Goal: Navigation & Orientation: Find specific page/section

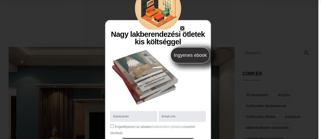
scroll to position [2000, 0]
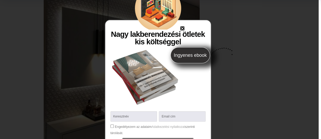
click at [264, 34] on div "Nagy lakberendezési ötletek kis költséggel INGYENES EBOOK VelvetStudio Töltse l…" at bounding box center [157, 69] width 321 height 139
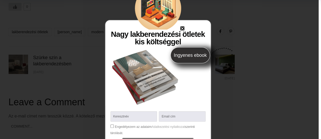
scroll to position [2260, 0]
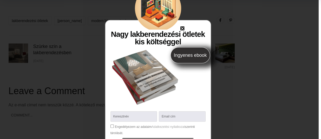
drag, startPoint x: 69, startPoint y: 61, endPoint x: 61, endPoint y: 63, distance: 8.1
click at [68, 61] on div "Nagy lakberendezési ötletek kis költséggel INGYENES EBOOK VelvetStudio Töltse l…" at bounding box center [157, 69] width 321 height 139
click at [182, 28] on icon "Close" at bounding box center [182, 28] width 4 height 4
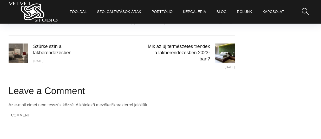
scroll to position [2234, 0]
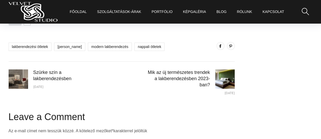
click at [164, 51] on link "nappali ötletek" at bounding box center [149, 47] width 30 height 8
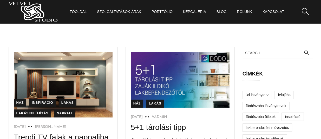
click at [57, 114] on link "Nappali" at bounding box center [64, 114] width 21 height 8
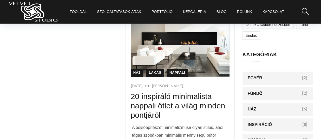
scroll to position [208, 0]
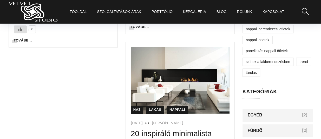
click at [191, 12] on link "KépGaléria" at bounding box center [194, 12] width 23 height 24
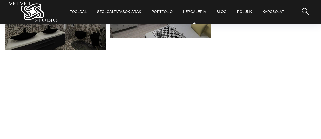
scroll to position [1039, 0]
